Goal: Understand process/instructions

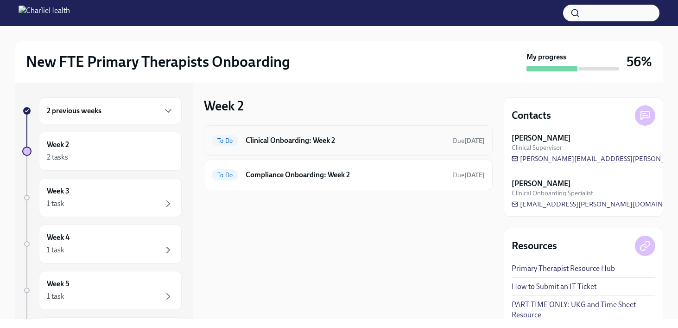
click at [314, 139] on h6 "Clinical Onboarding: Week 2" at bounding box center [346, 140] width 200 height 10
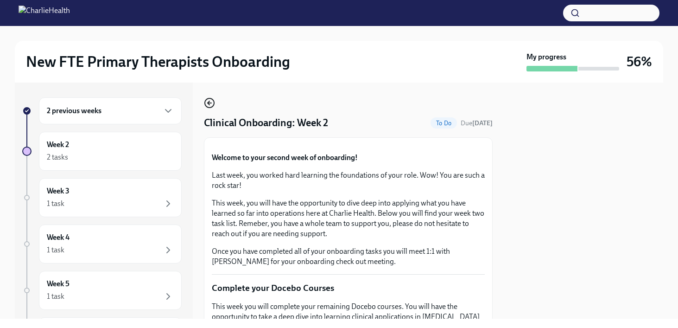
click at [211, 104] on icon "button" at bounding box center [209, 102] width 11 height 11
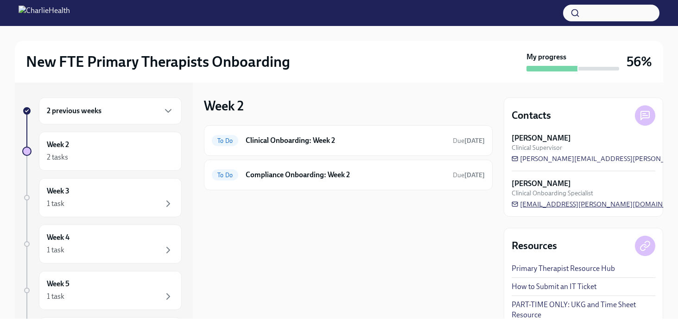
click at [559, 204] on span "[EMAIL_ADDRESS][PERSON_NAME][DOMAIN_NAME]" at bounding box center [599, 203] width 177 height 9
click at [270, 140] on h6 "Clinical Onboarding: Week 2" at bounding box center [346, 140] width 200 height 10
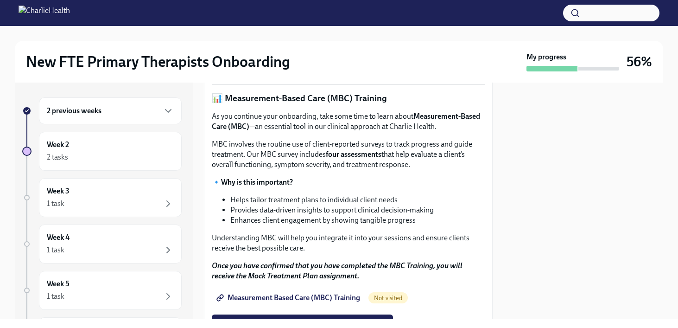
scroll to position [393, 0]
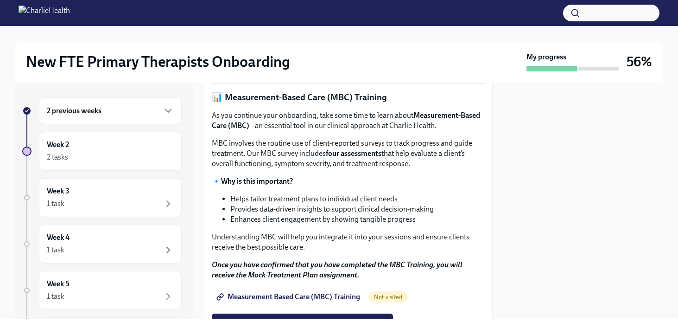
click at [102, 113] on div "2 previous weeks" at bounding box center [110, 110] width 127 height 11
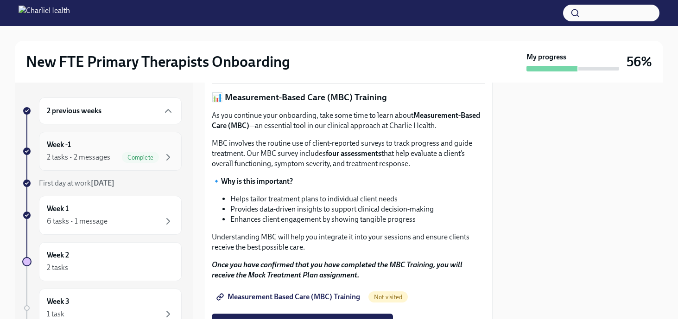
click at [86, 151] on div "Week -1 2 tasks • 2 messages Complete" at bounding box center [110, 150] width 127 height 23
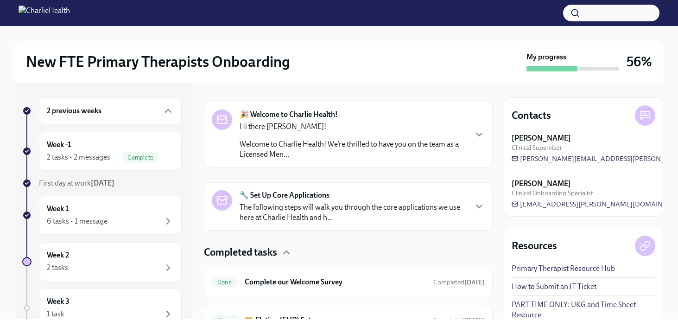
scroll to position [180, 0]
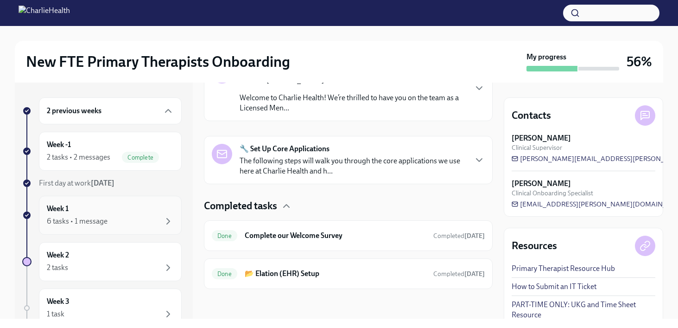
click at [116, 212] on div "Week 1 6 tasks • 1 message" at bounding box center [110, 214] width 127 height 23
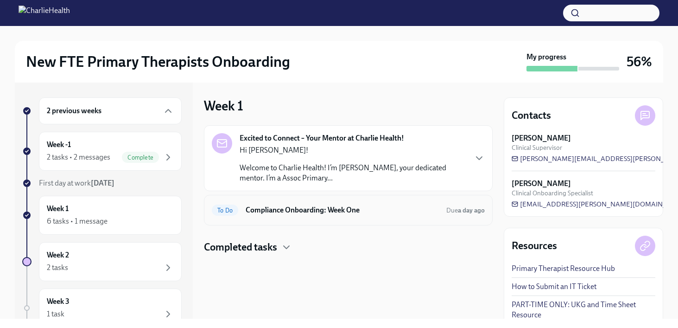
click at [307, 208] on h6 "Compliance Onboarding: Week One" at bounding box center [342, 210] width 193 height 10
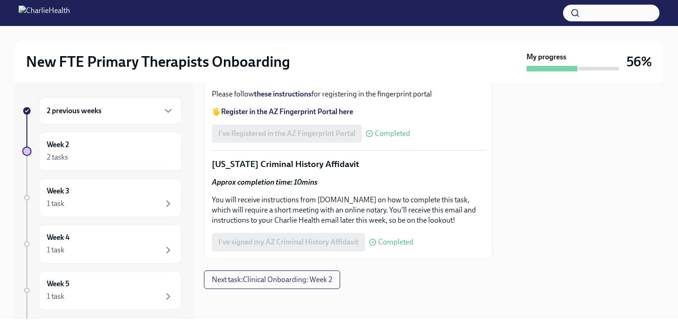
scroll to position [1361, 0]
click at [289, 98] on strong "these instructions" at bounding box center [282, 93] width 57 height 9
click at [67, 143] on h6 "Week 2" at bounding box center [58, 144] width 22 height 10
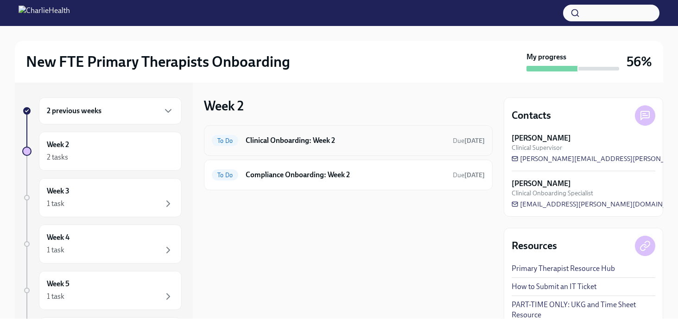
click at [309, 145] on h6 "Clinical Onboarding: Week 2" at bounding box center [346, 140] width 200 height 10
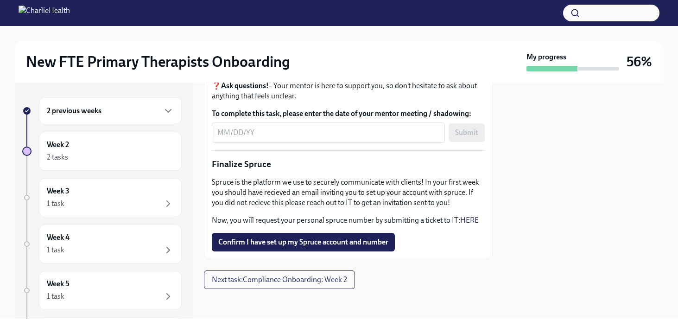
scroll to position [1143, 0]
click at [240, 284] on button "Next task : Compliance Onboarding: Week 2" at bounding box center [279, 279] width 151 height 19
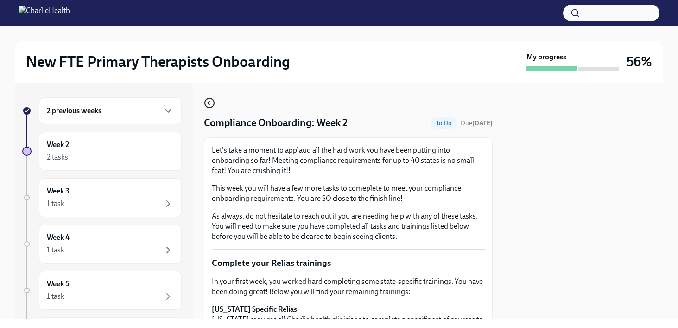
click at [210, 106] on icon "button" at bounding box center [209, 102] width 11 height 11
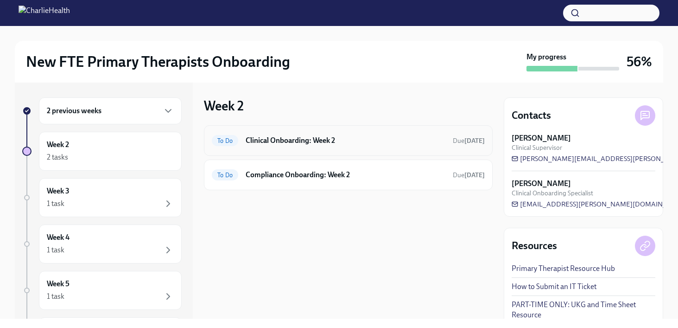
click at [254, 138] on h6 "Clinical Onboarding: Week 2" at bounding box center [346, 140] width 200 height 10
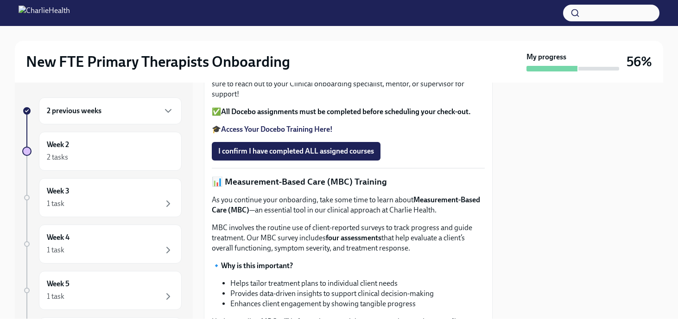
scroll to position [310, 0]
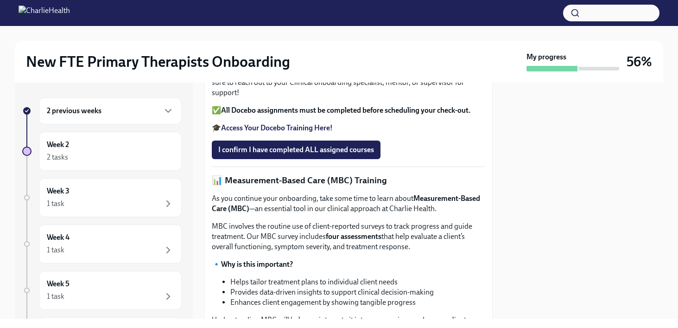
click at [262, 132] on strong "Access Your Docebo Training Here!" at bounding box center [277, 127] width 112 height 9
